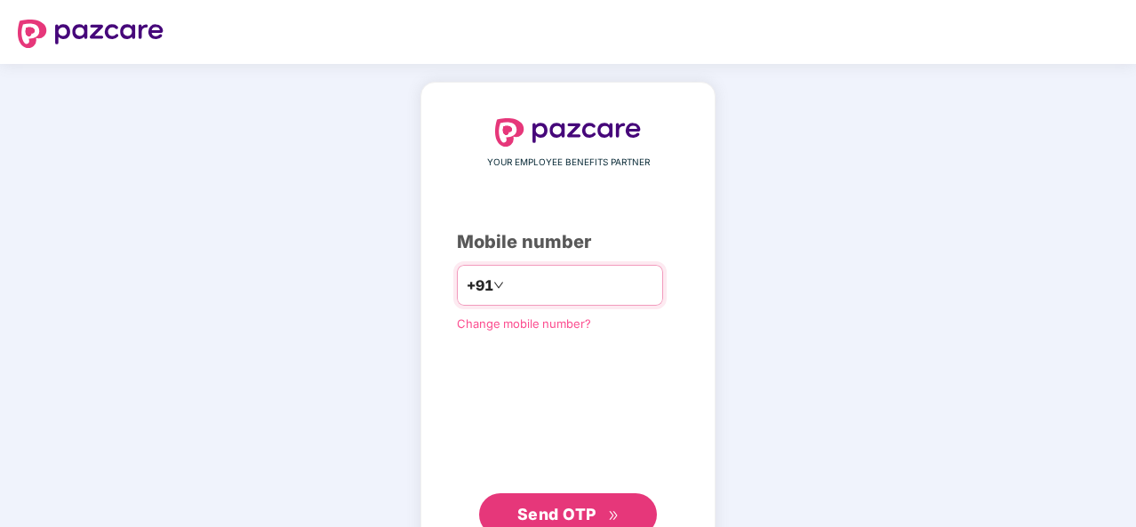
type input "**********"
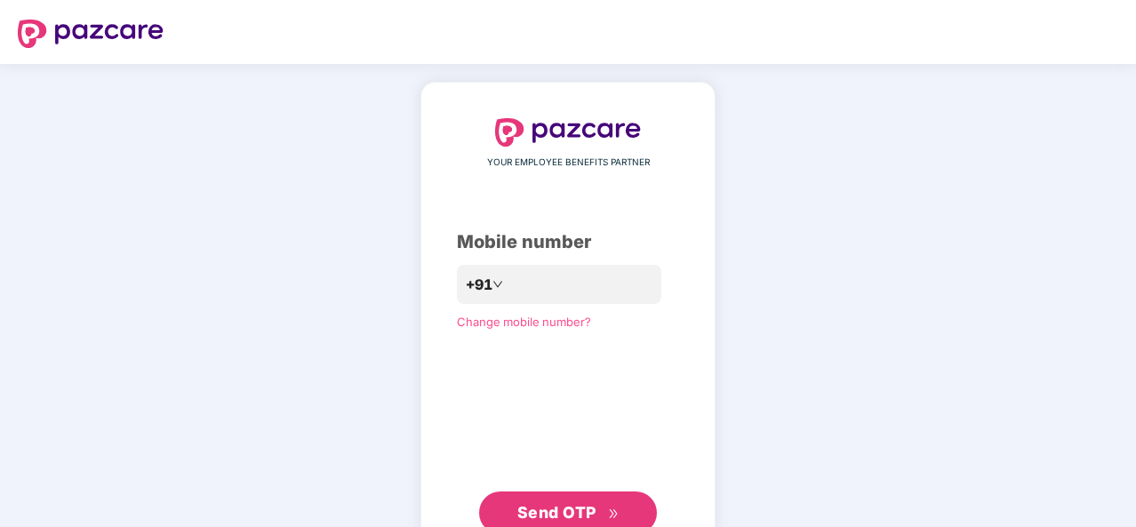
click at [574, 508] on span "Send OTP" at bounding box center [557, 512] width 79 height 19
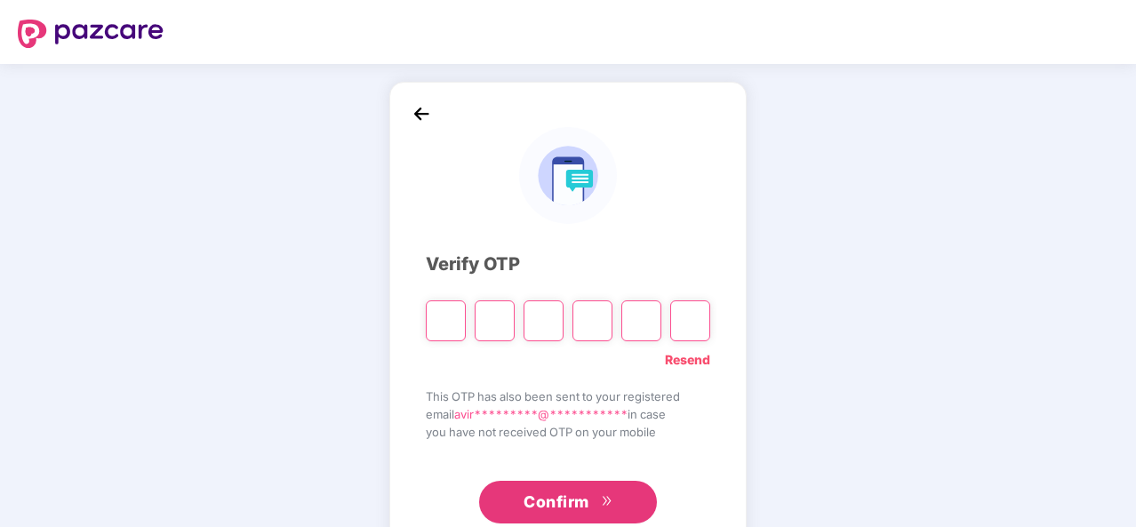
type input "*"
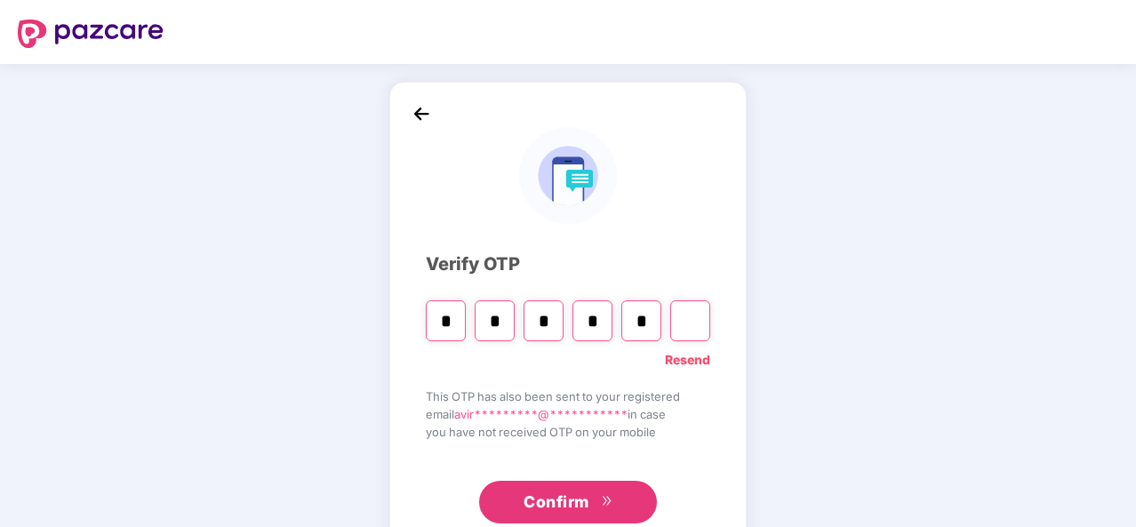
type input "*"
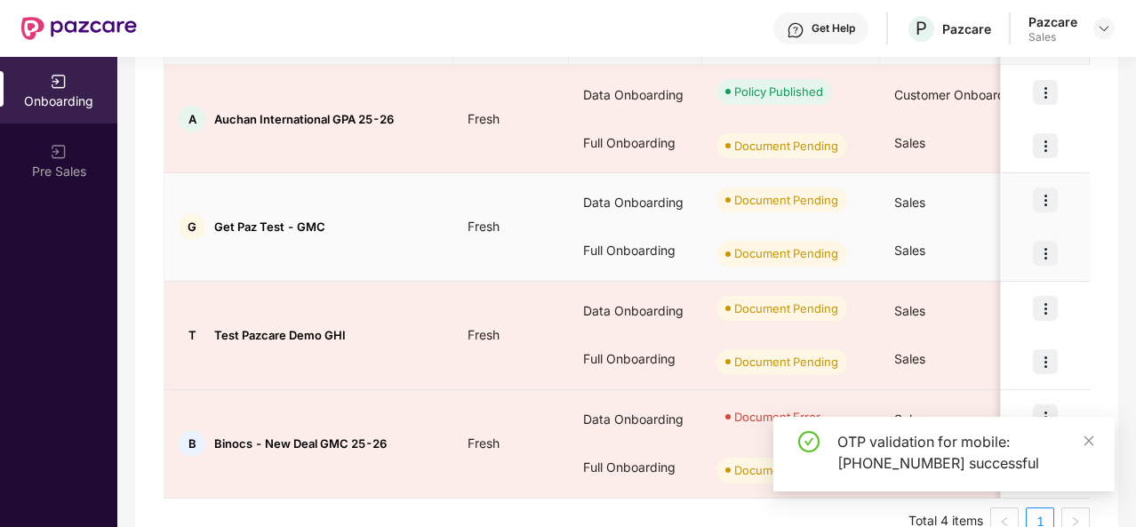
scroll to position [310, 0]
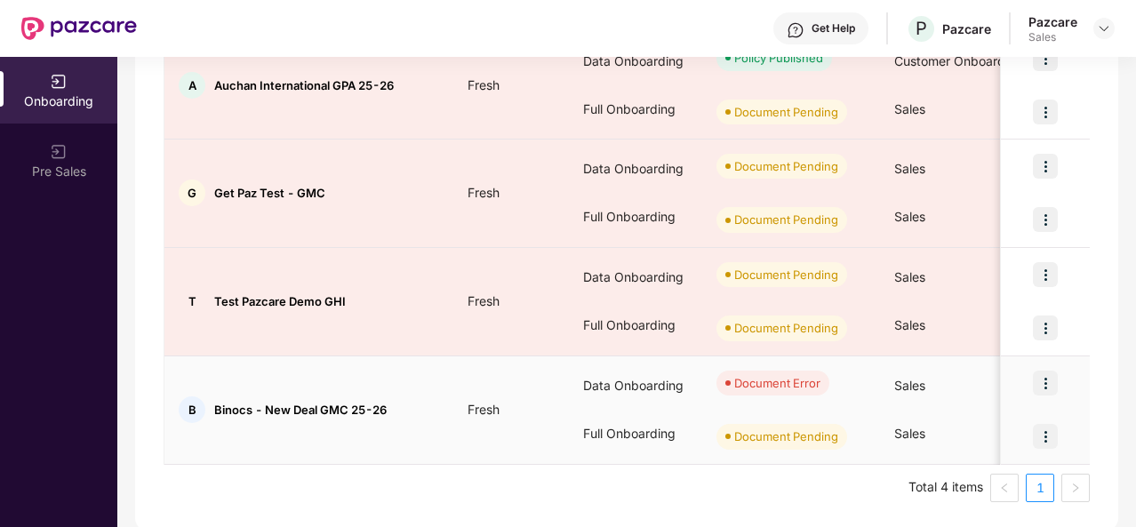
click at [1040, 374] on img at bounding box center [1045, 383] width 25 height 25
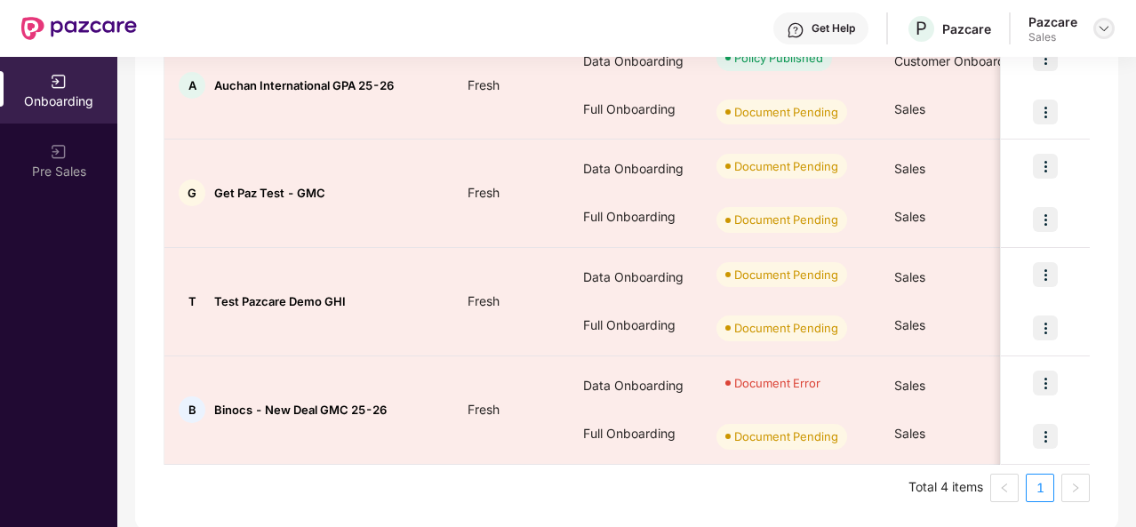
click at [1111, 28] on img at bounding box center [1104, 28] width 14 height 14
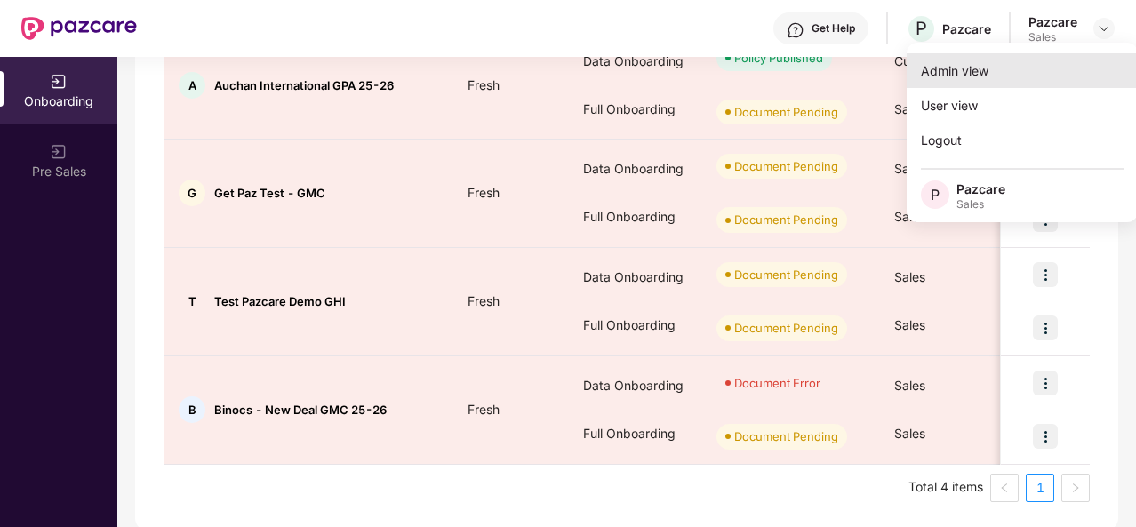
click at [977, 60] on div "Admin view" at bounding box center [1022, 70] width 231 height 35
